Goal: Information Seeking & Learning: Learn about a topic

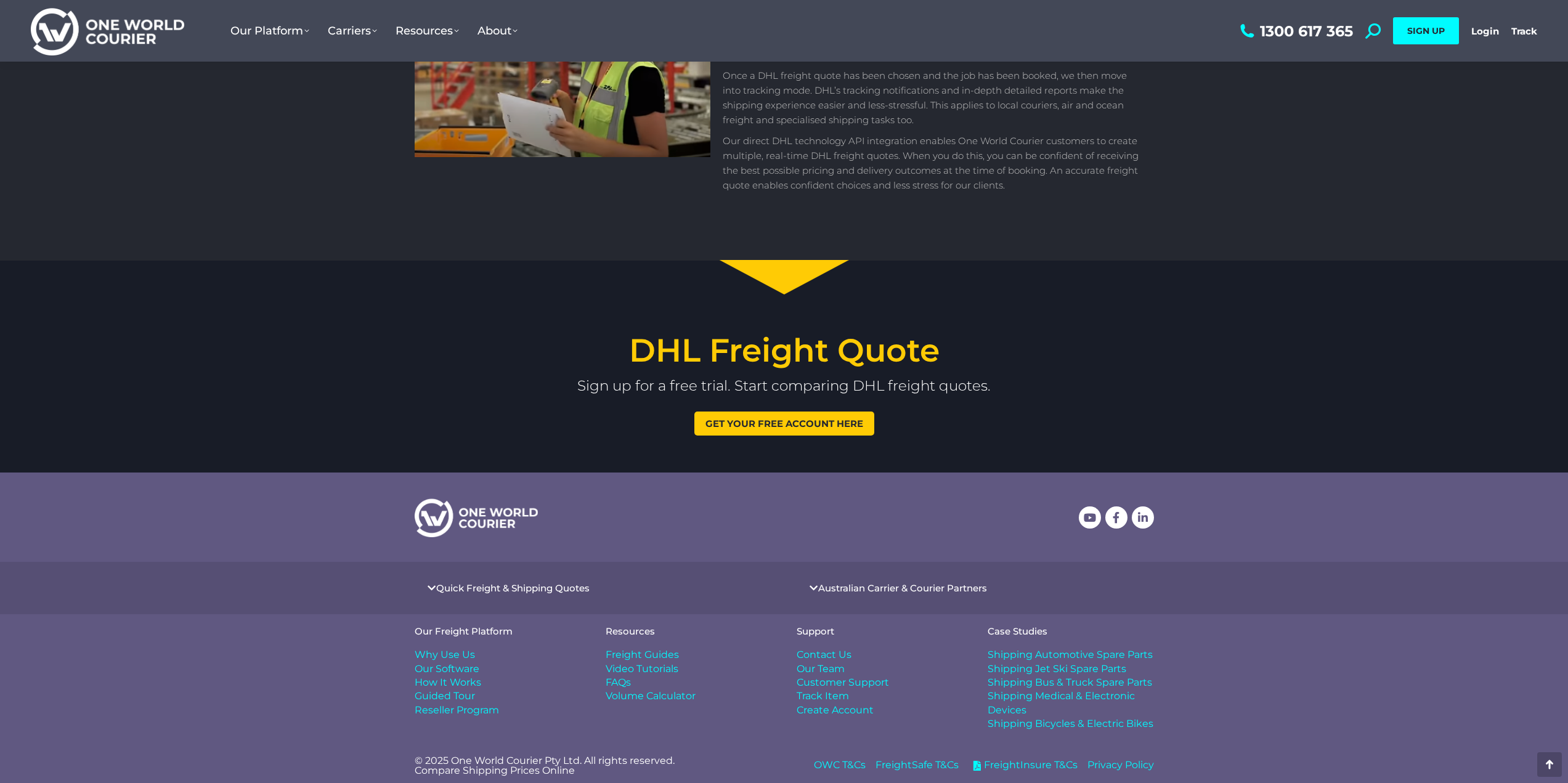
scroll to position [1416, 0]
click at [454, 652] on span "Why Use Us" at bounding box center [445, 654] width 61 height 13
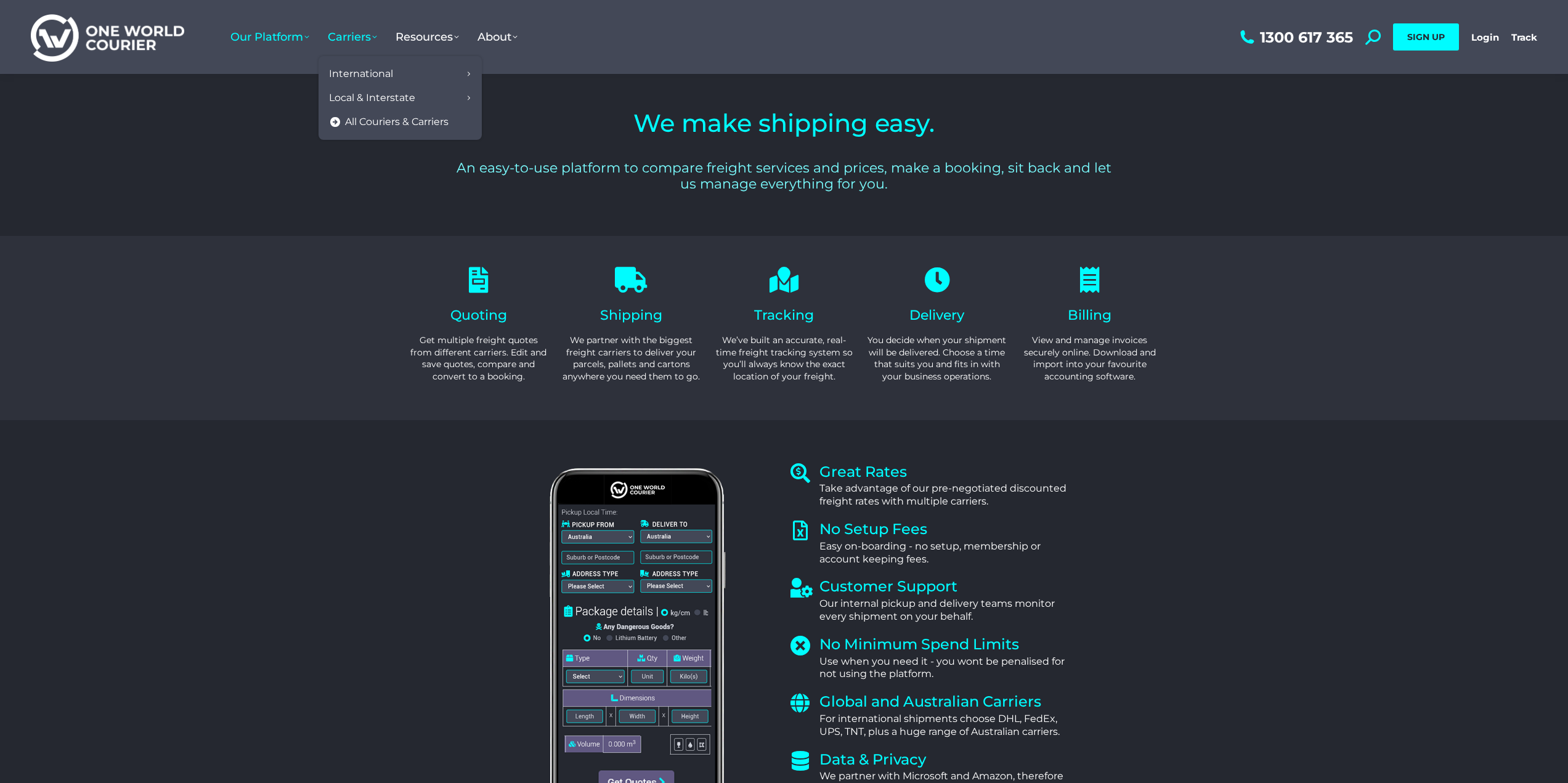
click at [348, 123] on span "All Couriers & Carriers" at bounding box center [396, 122] width 103 height 13
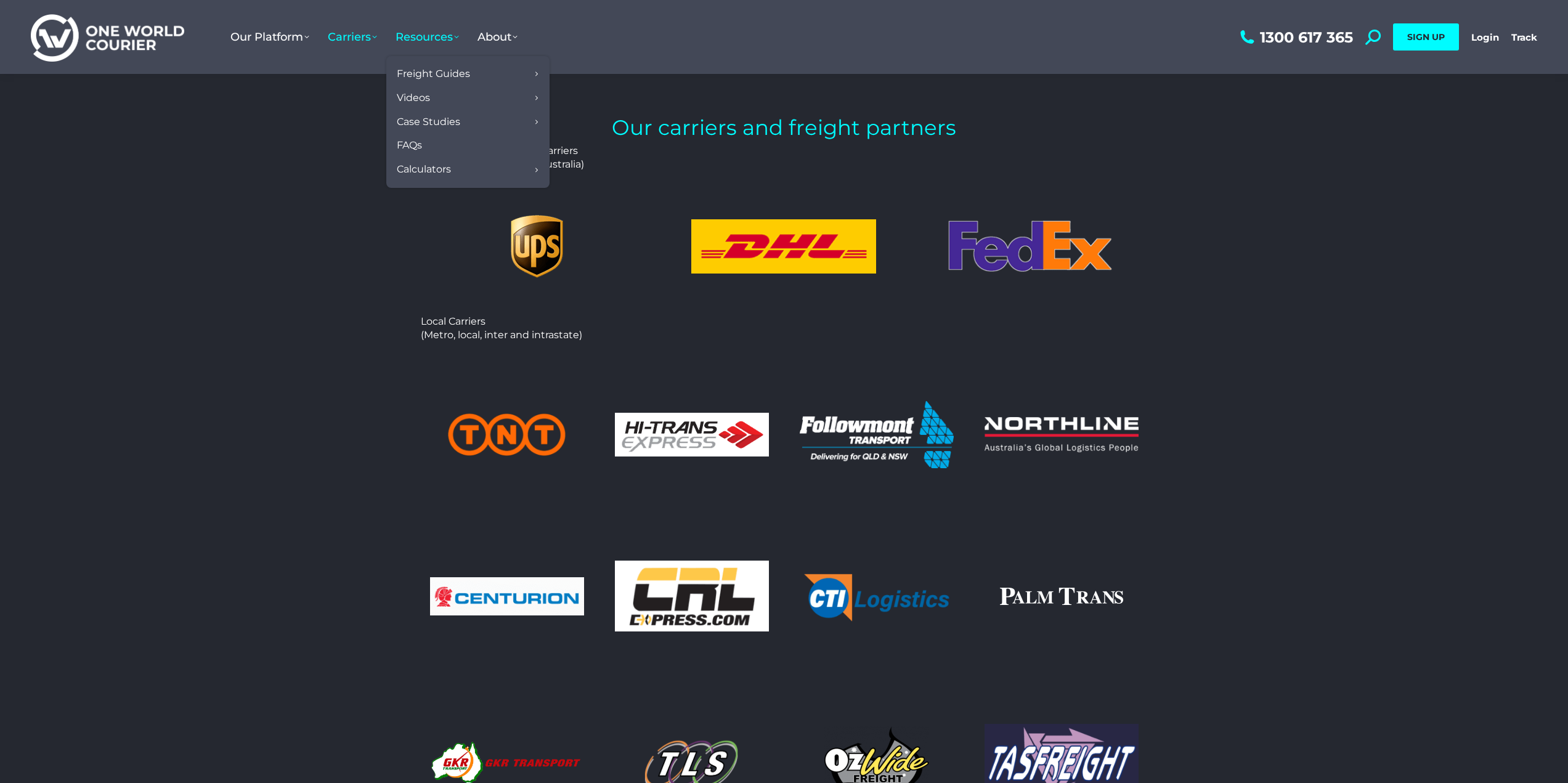
click at [411, 144] on span "FAQs" at bounding box center [409, 145] width 25 height 13
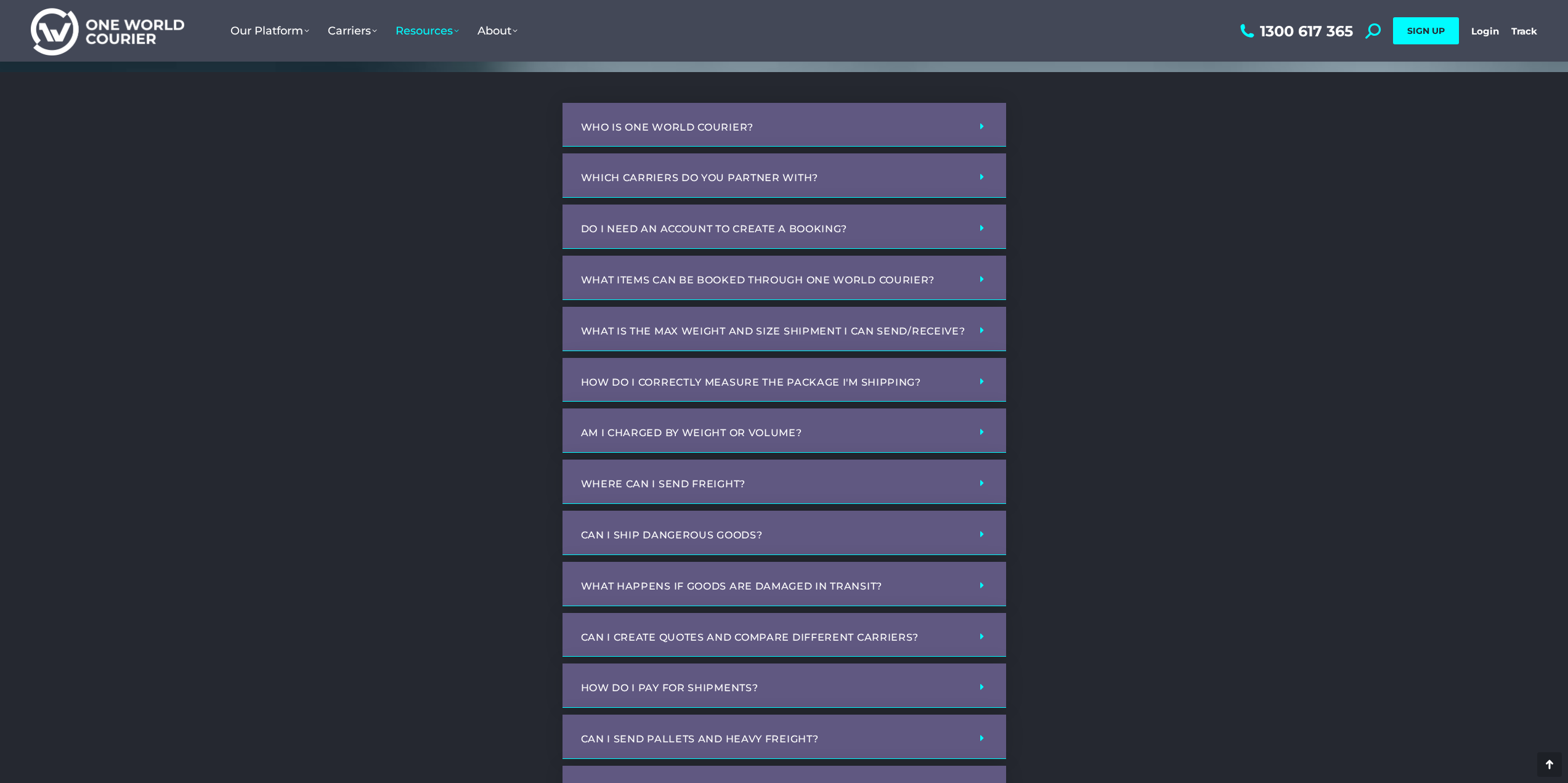
scroll to position [370, 0]
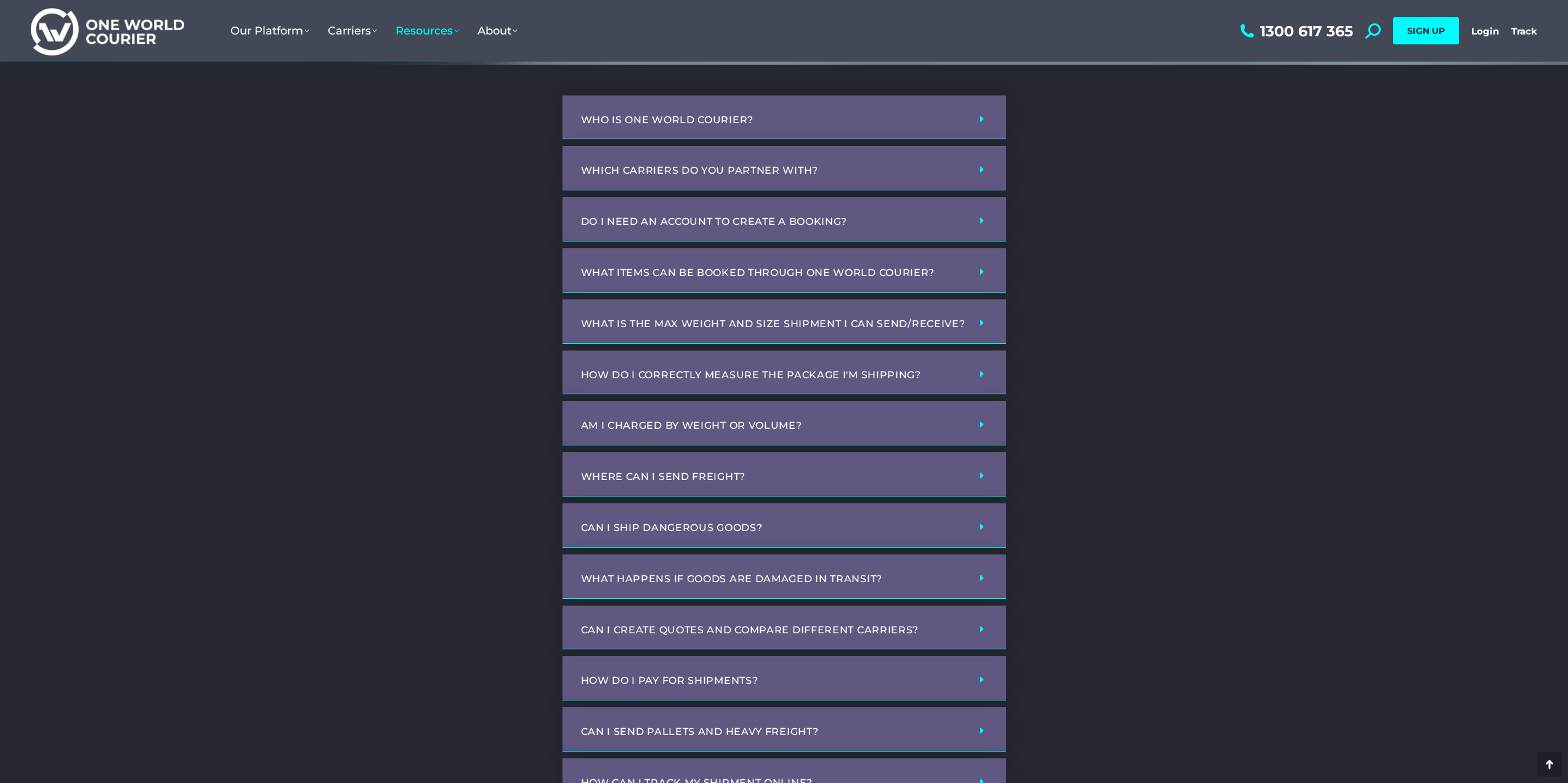
click at [940, 269] on div "What items can be booked through One World Courier?" at bounding box center [784, 271] width 444 height 45
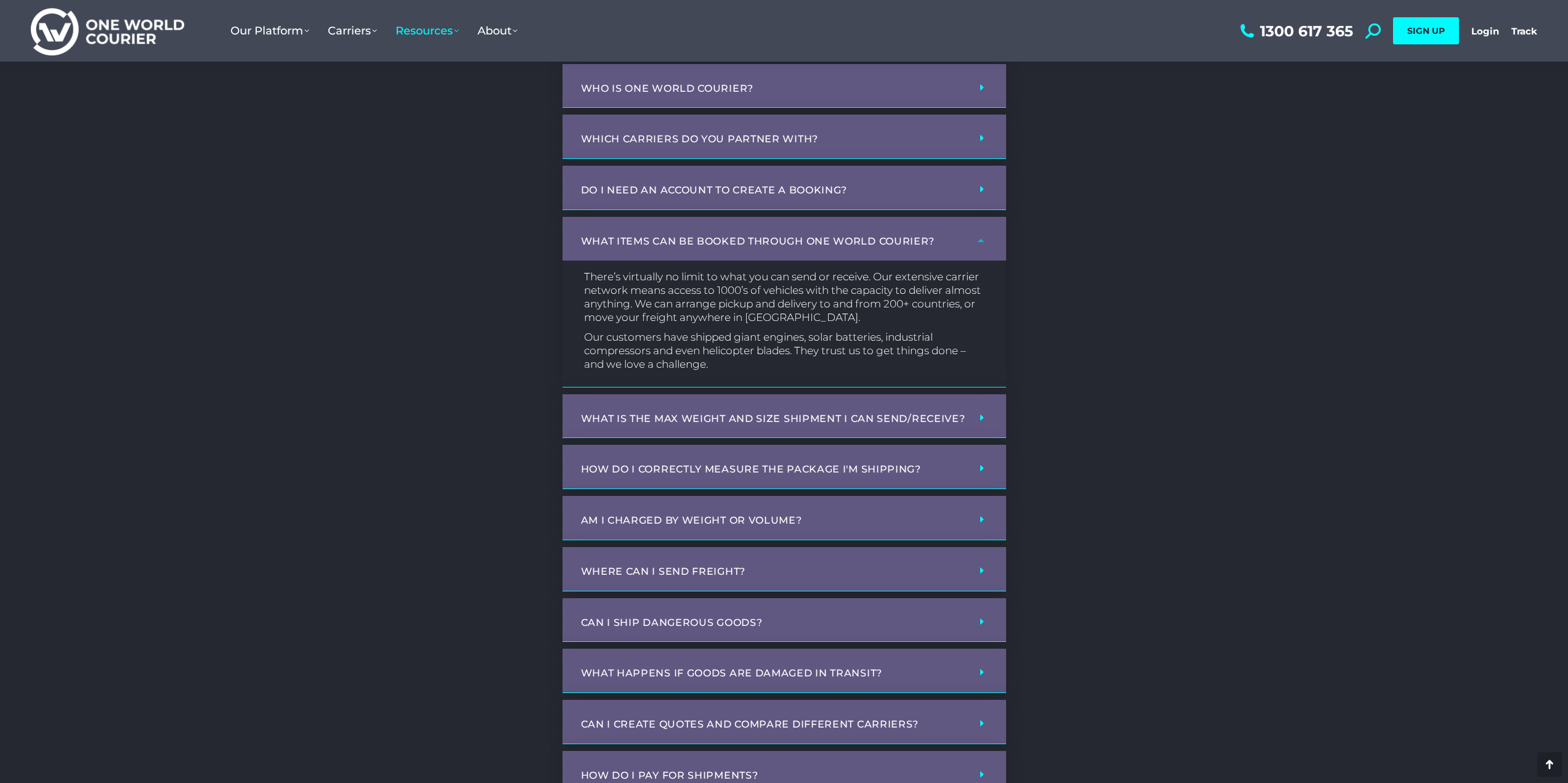
scroll to position [431, 0]
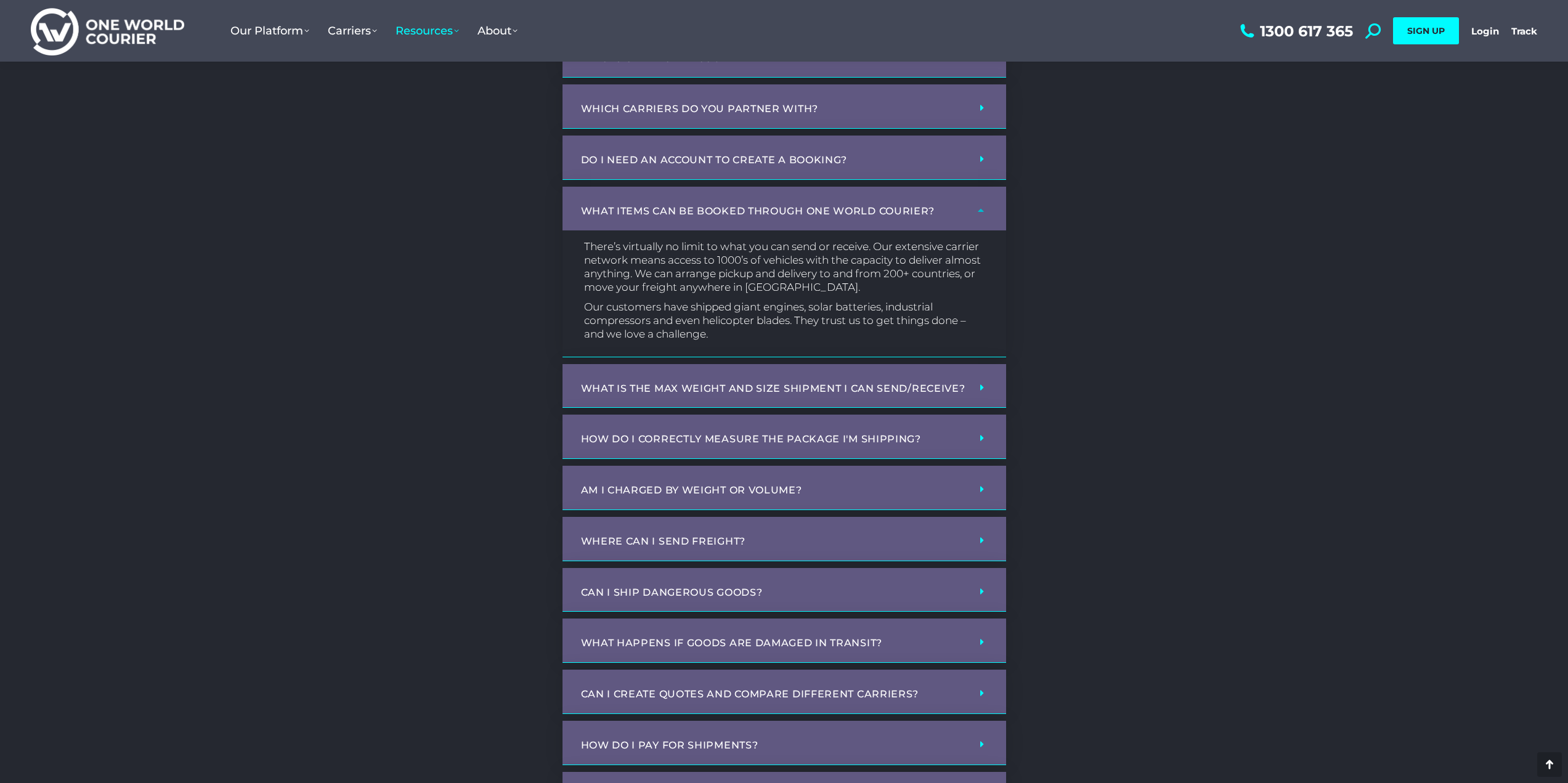
click at [844, 534] on div "Where can I send freight?" at bounding box center [784, 539] width 444 height 45
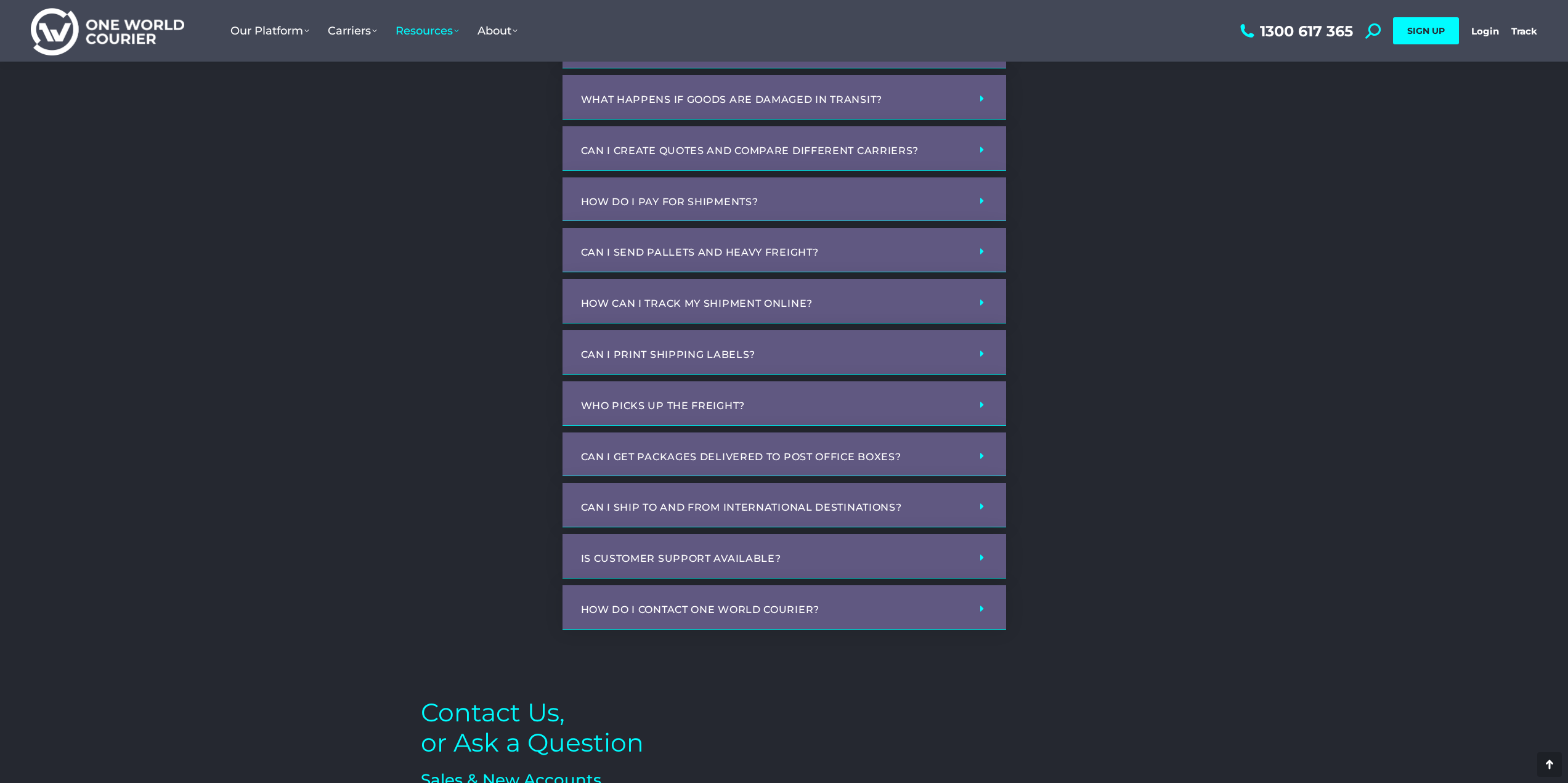
scroll to position [1109, 0]
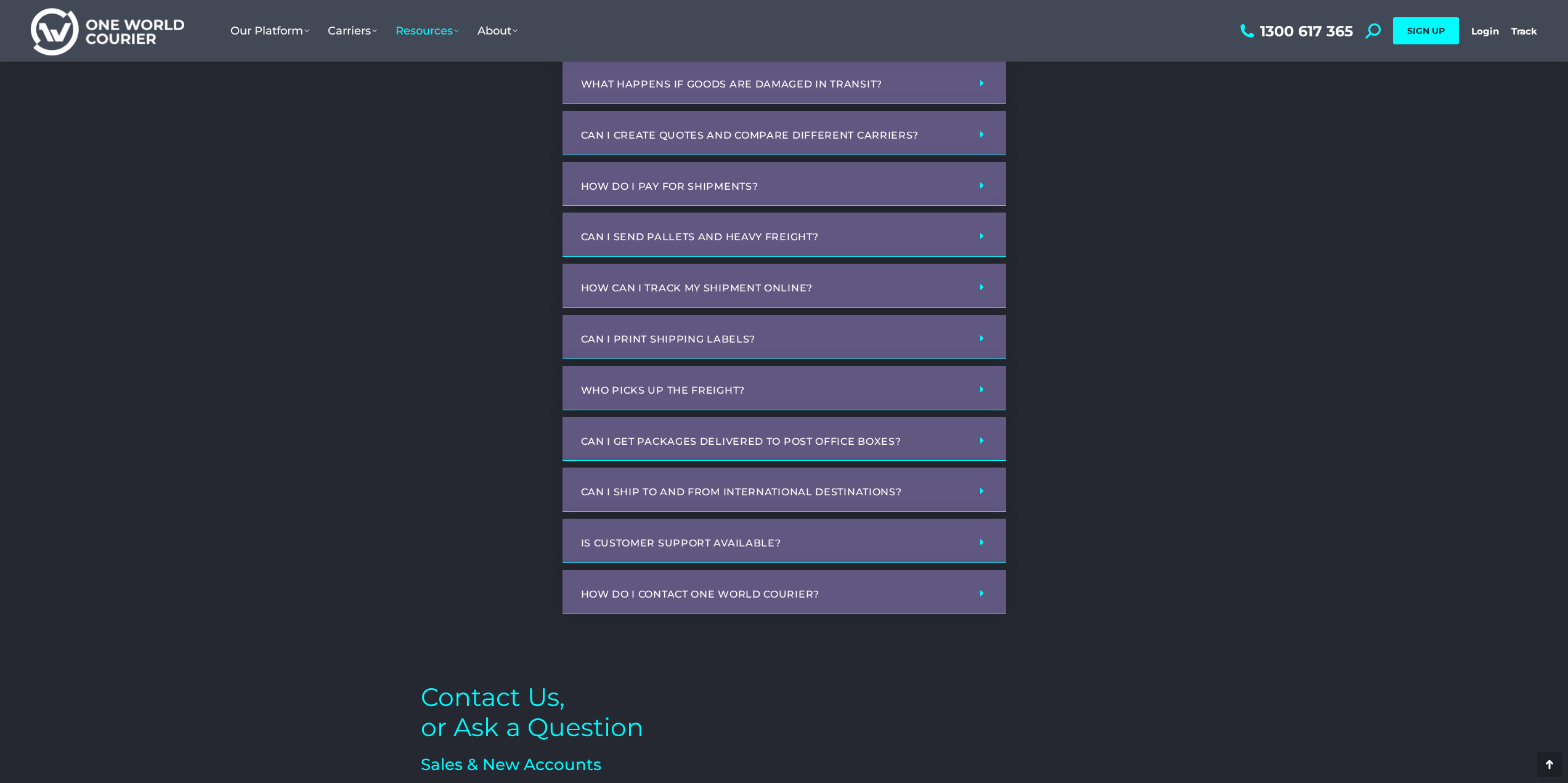
click at [897, 498] on link "Can I ship to and from international destinations?" at bounding box center [741, 492] width 321 height 12
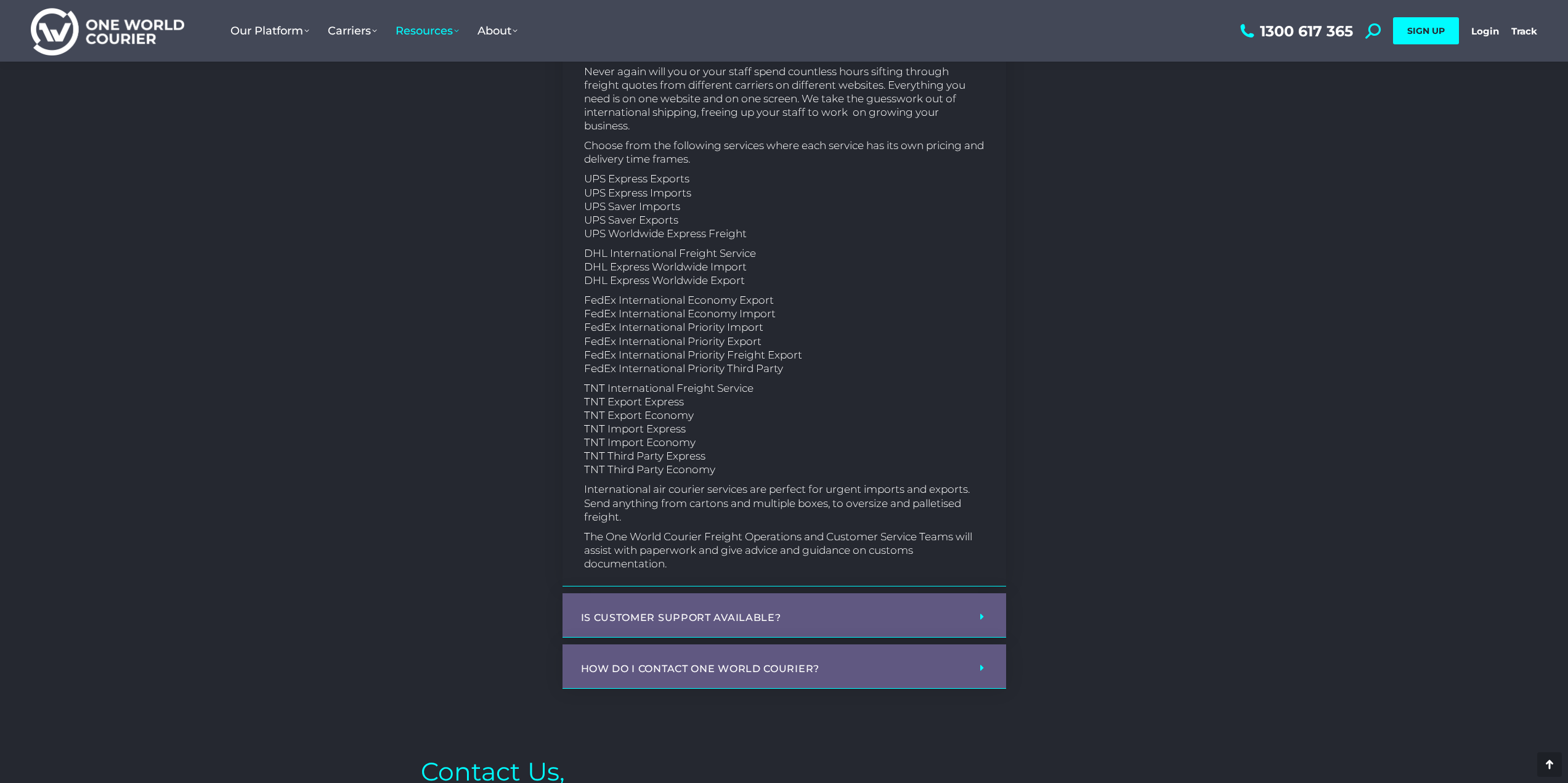
scroll to position [1847, 0]
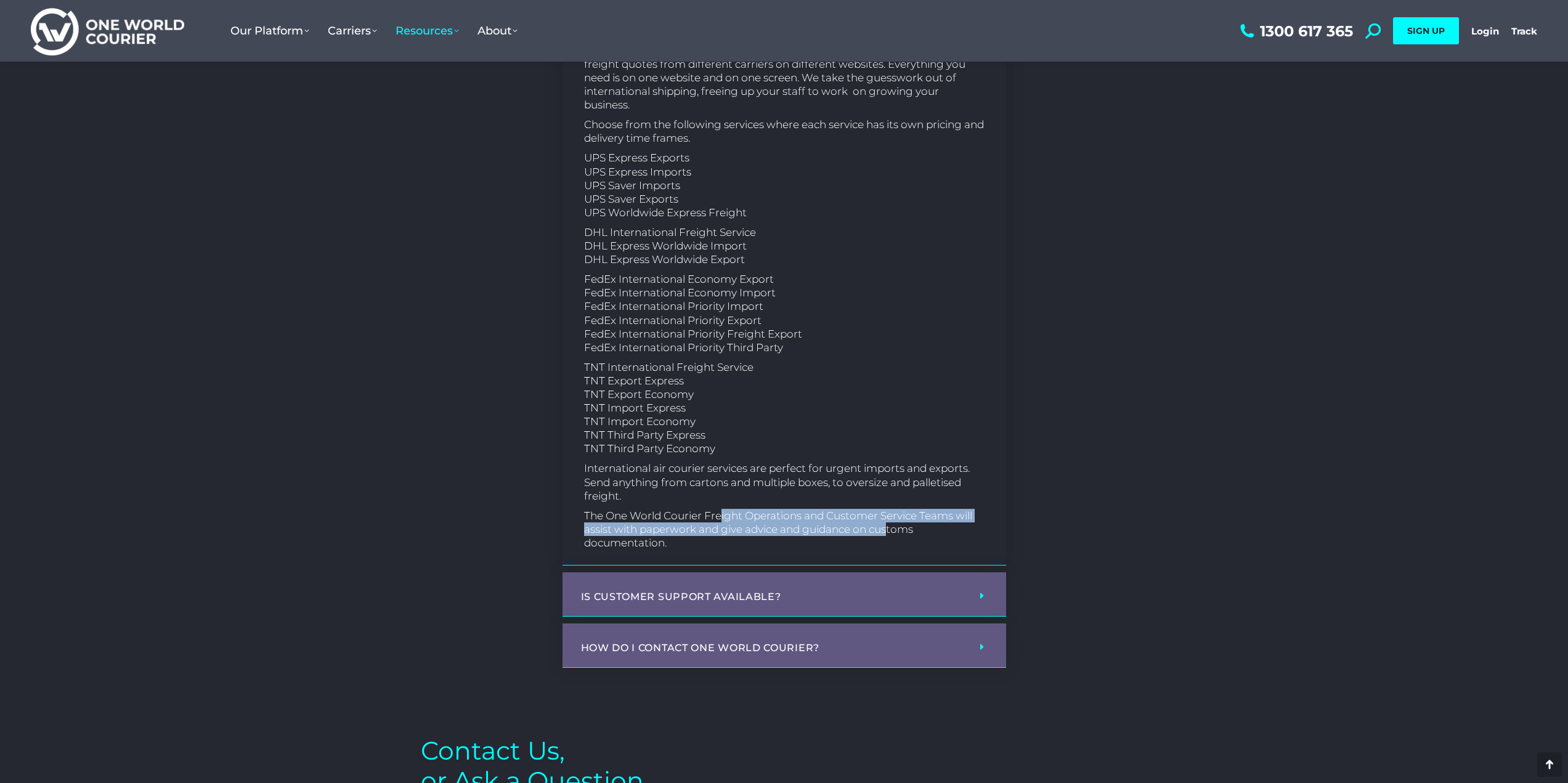
drag, startPoint x: 721, startPoint y: 532, endPoint x: 893, endPoint y: 548, distance: 172.7
click at [893, 548] on p "The One World Courier Freight Operations and Customer Service Teams will assist…" at bounding box center [784, 529] width 400 height 41
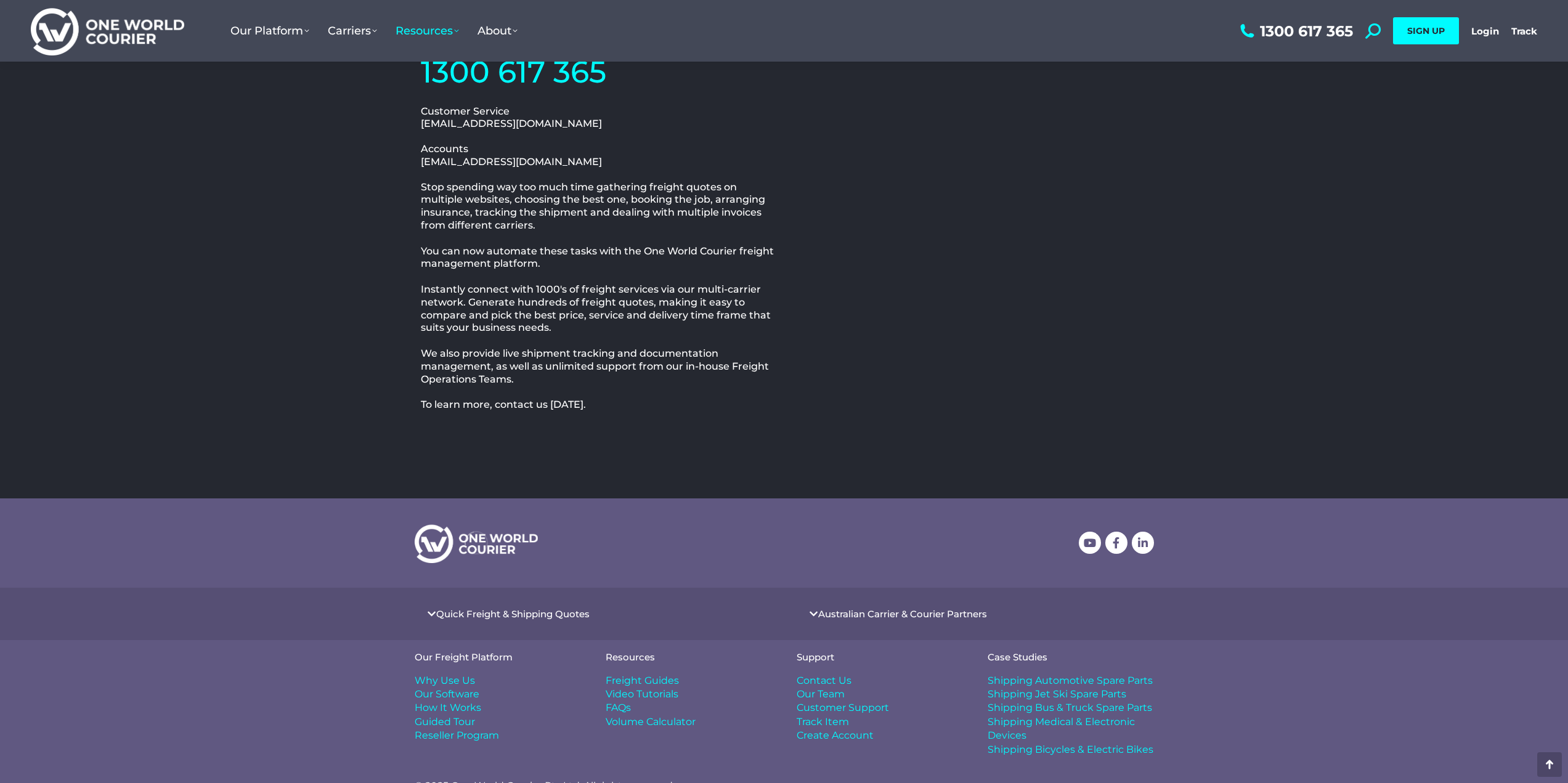
scroll to position [2648, 0]
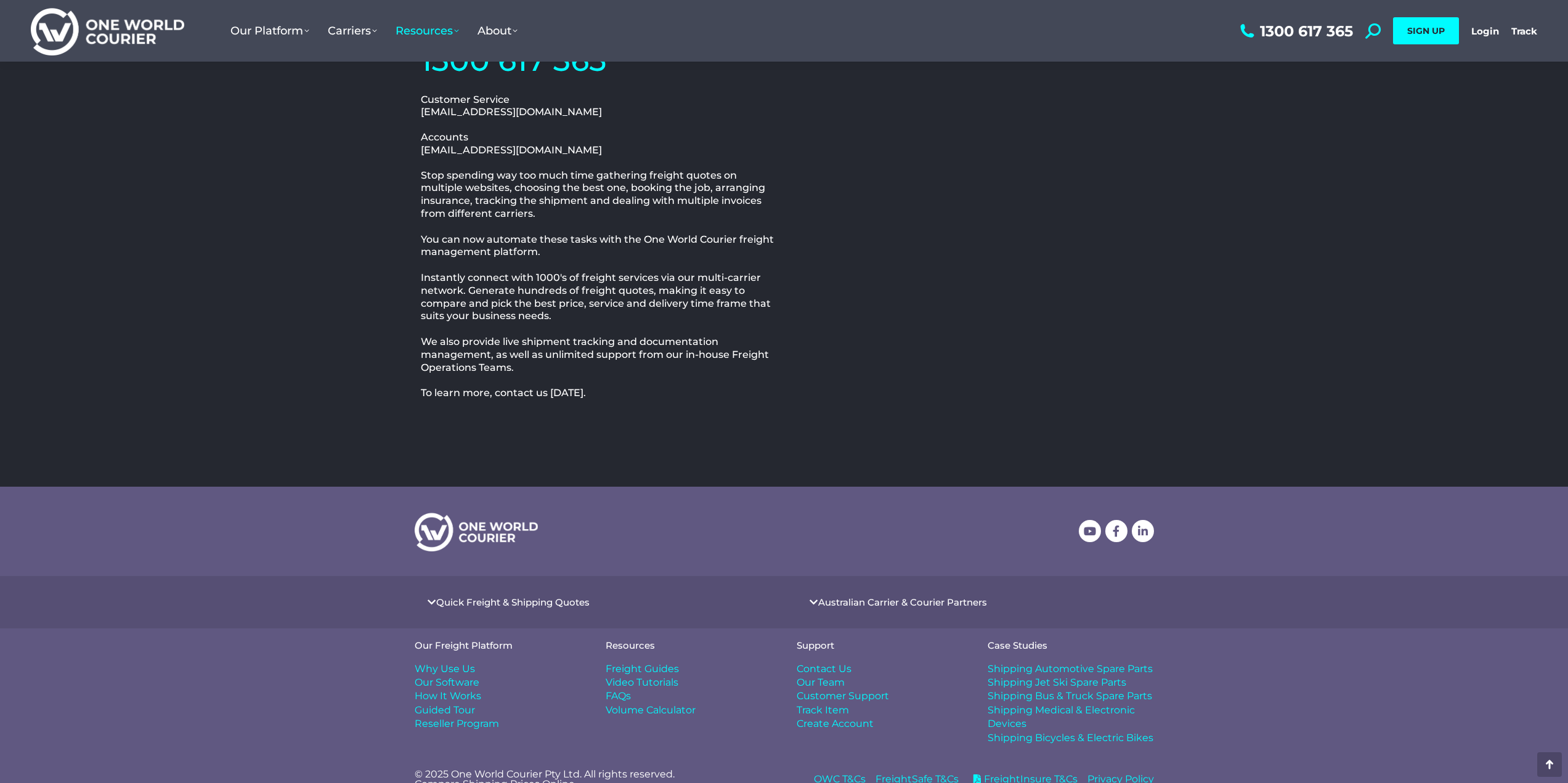
click at [1115, 676] on span "Shipping Automotive Spare Parts" at bounding box center [1069, 668] width 165 height 13
